Goal: Transaction & Acquisition: Purchase product/service

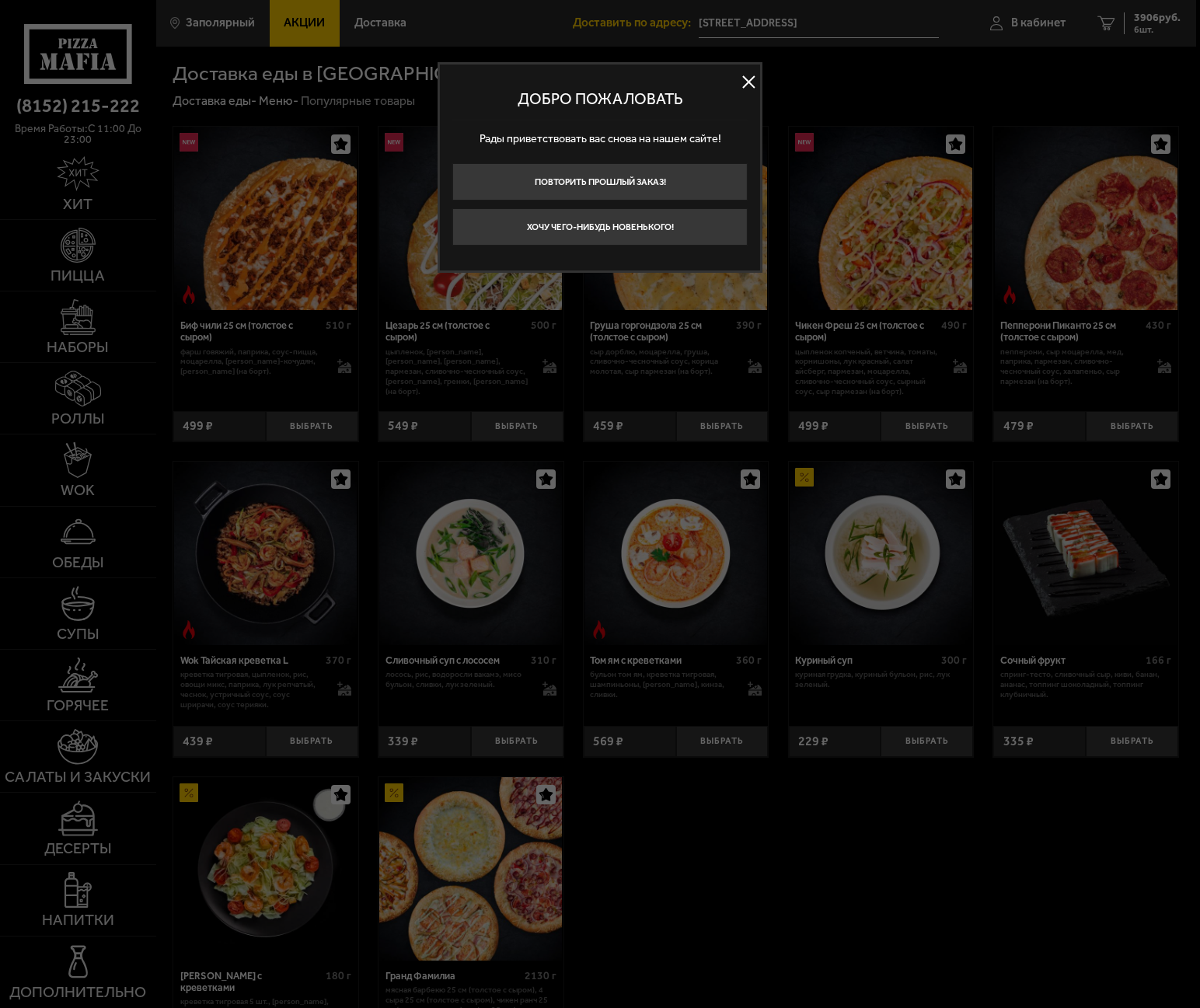
click at [746, 81] on button at bounding box center [748, 82] width 23 height 23
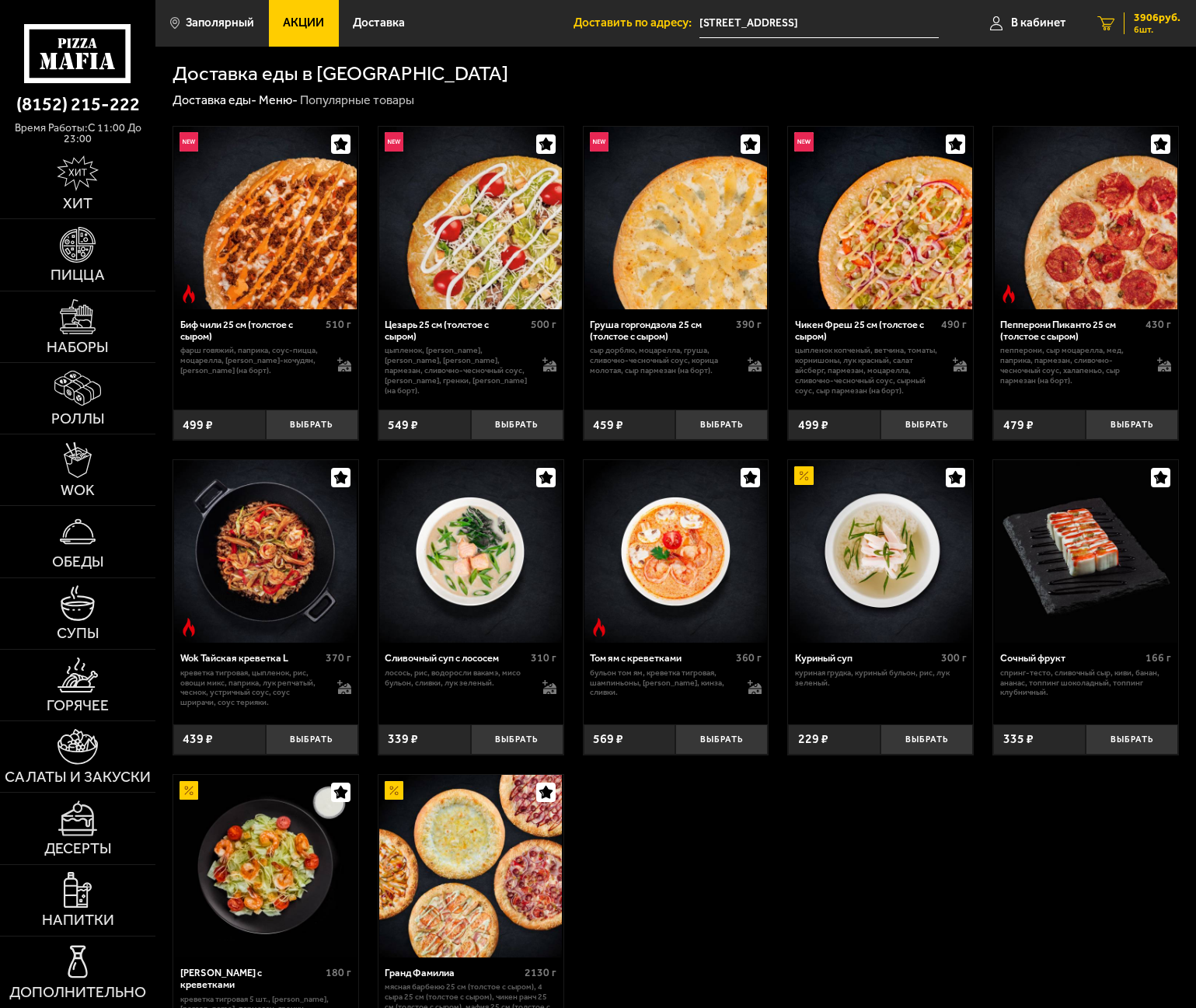
click at [1156, 23] on span "3906 руб." at bounding box center [1157, 18] width 47 height 11
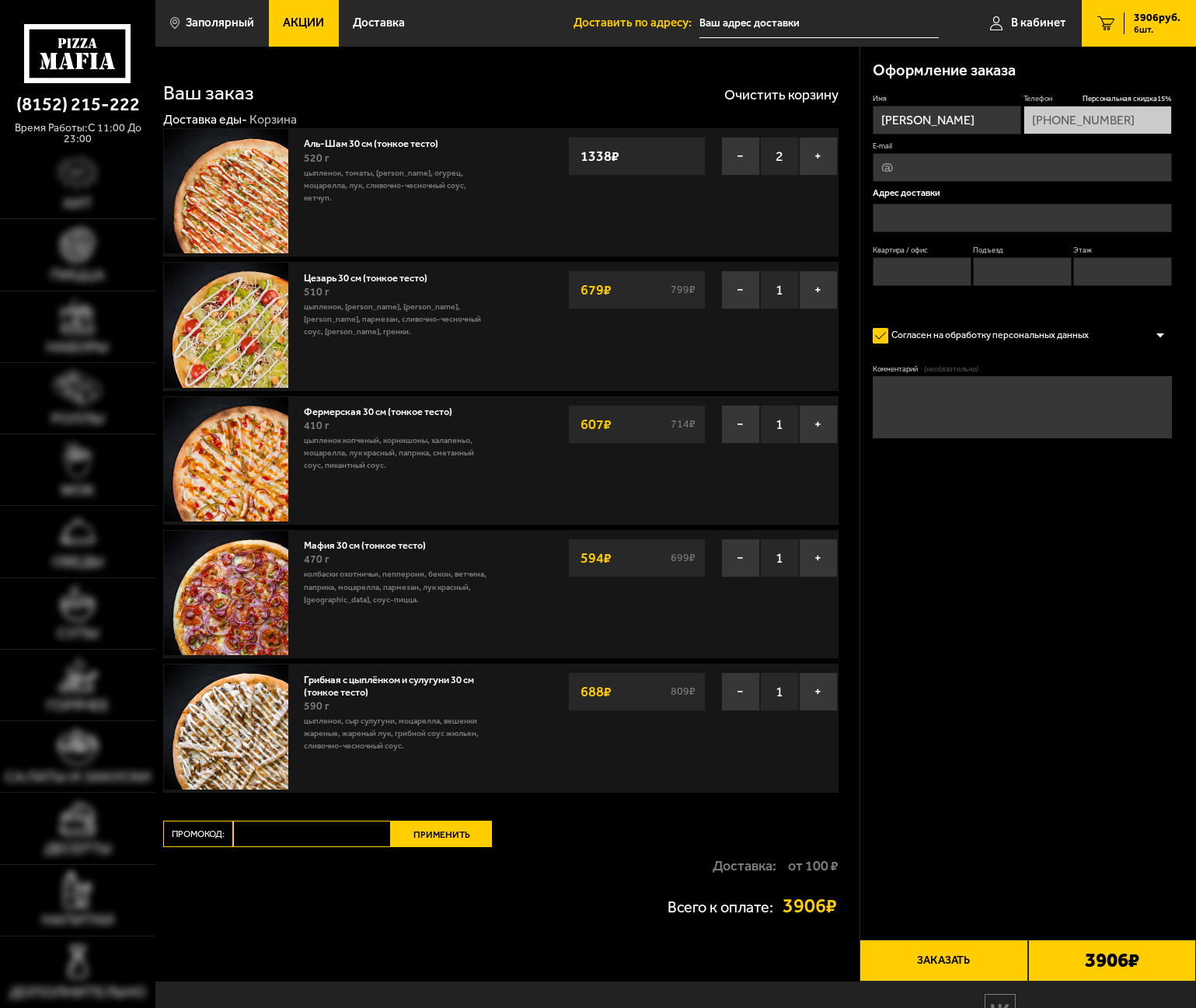
type input "[STREET_ADDRESS]"
